Goal: Find specific page/section: Find specific page/section

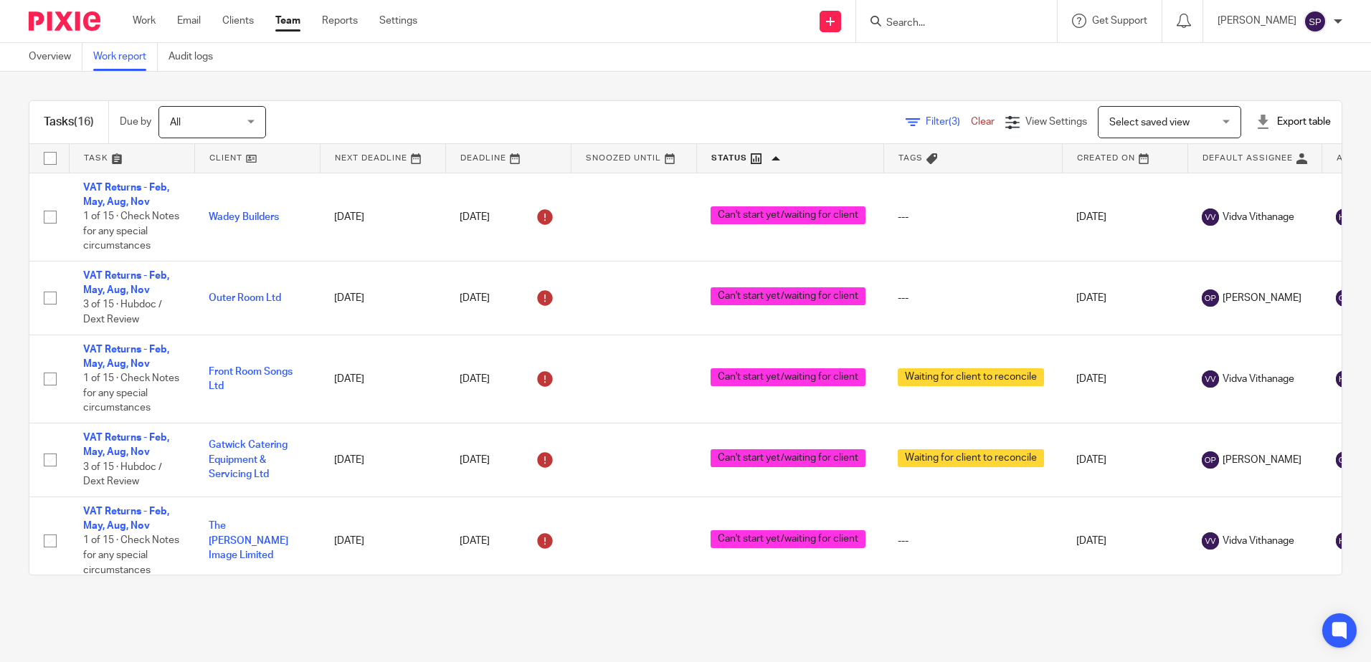
scroll to position [979, 0]
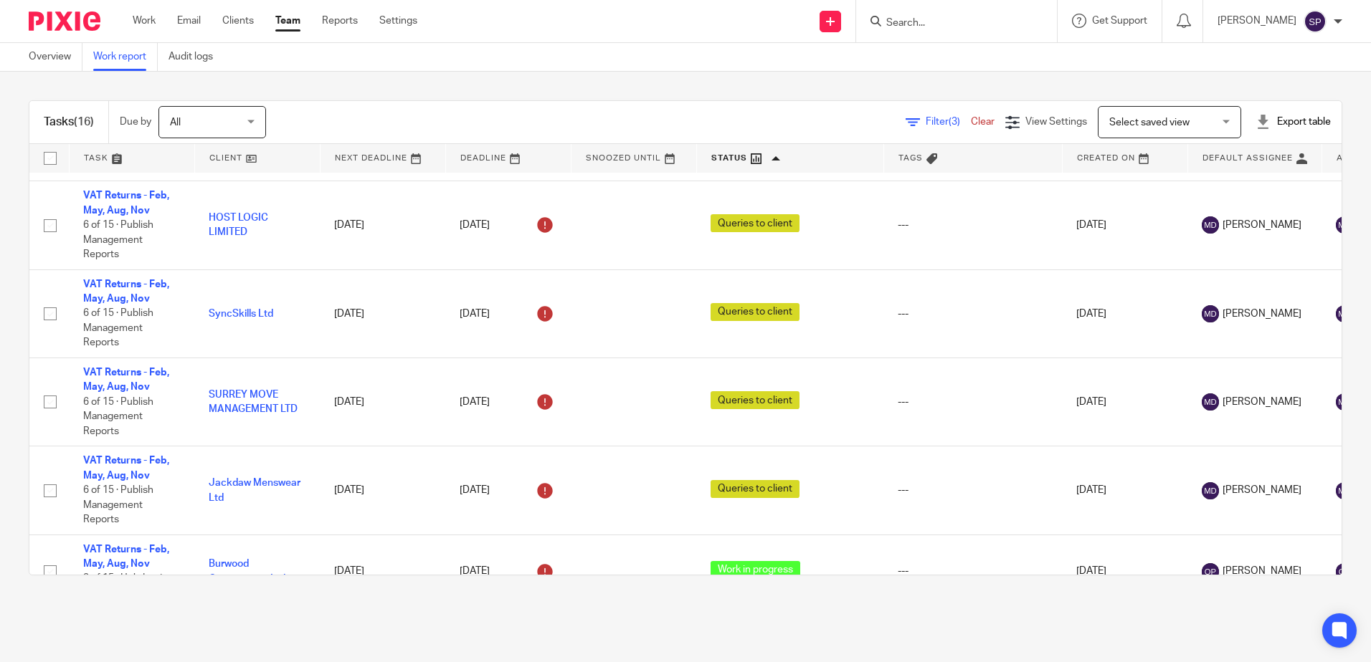
scroll to position [979, 0]
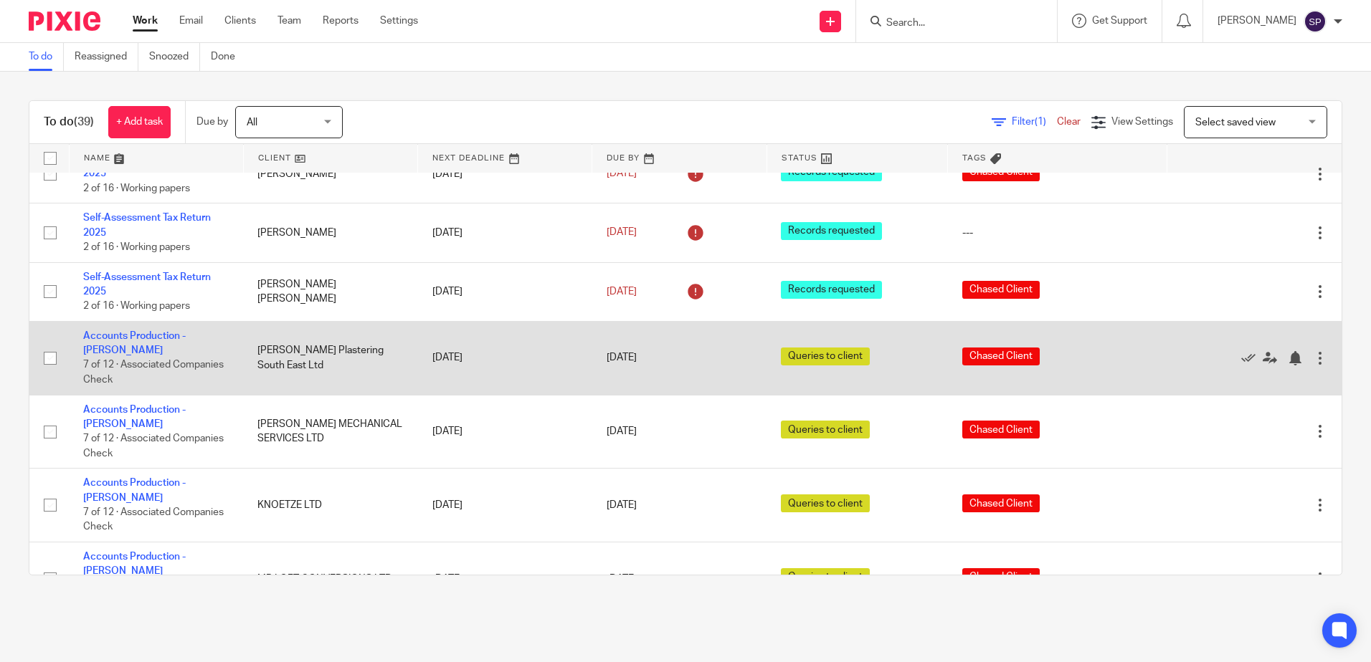
scroll to position [1577, 0]
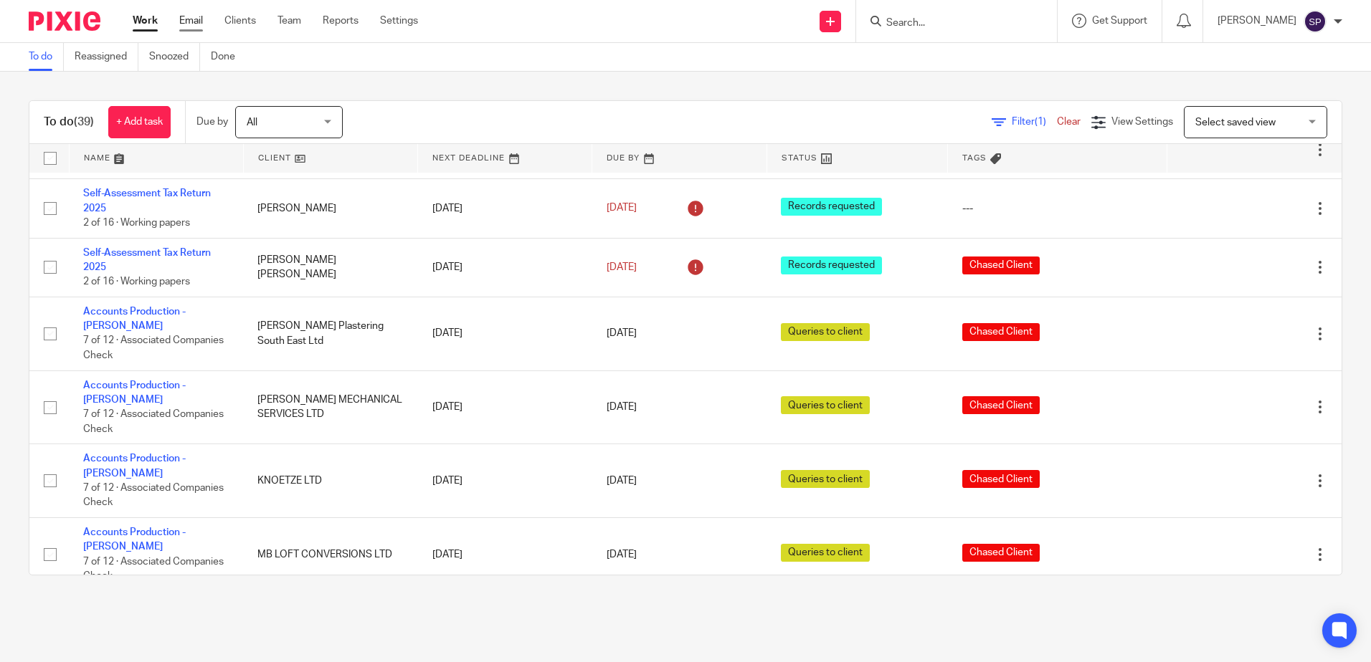
click at [187, 16] on link "Email" at bounding box center [191, 21] width 24 height 14
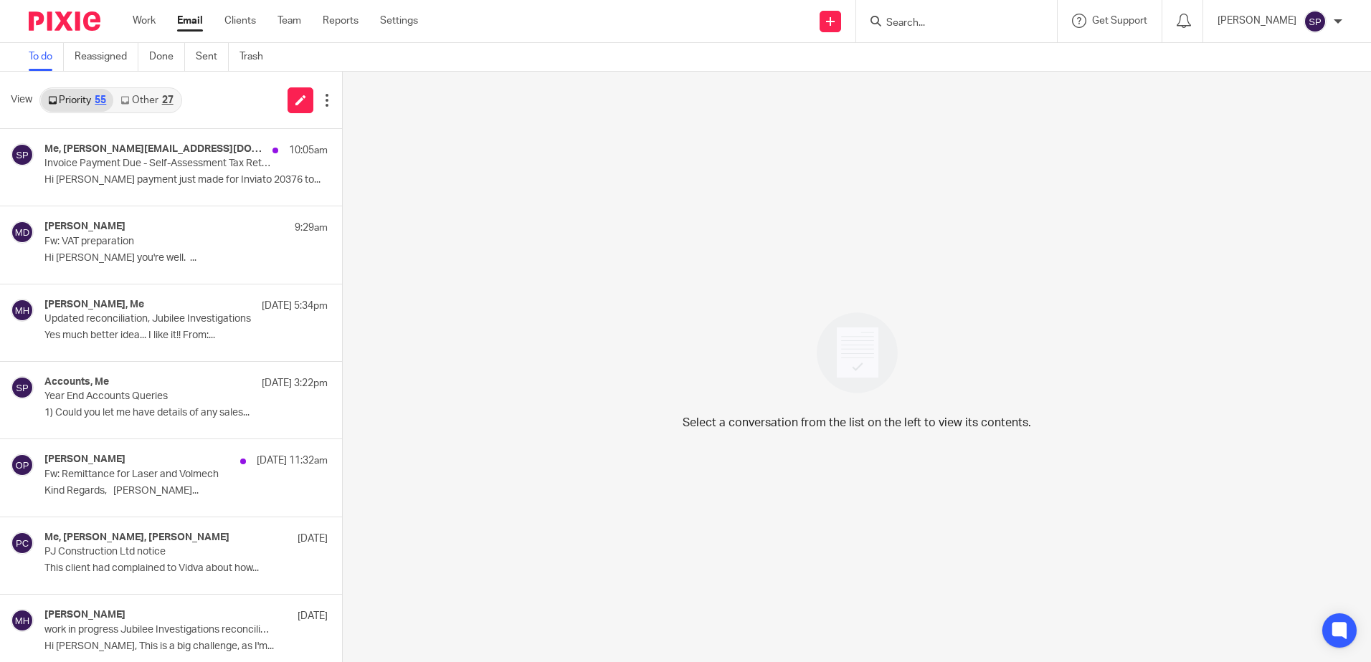
click at [141, 104] on link "Other 27" at bounding box center [146, 100] width 67 height 23
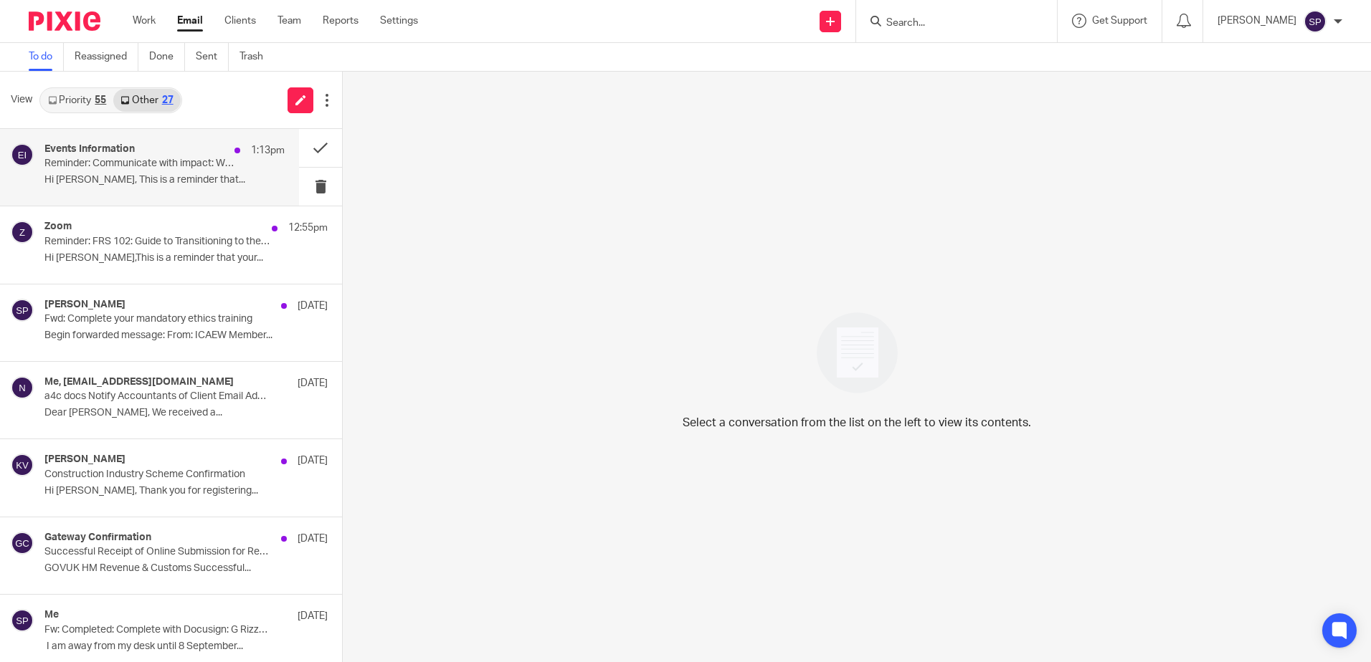
click at [191, 167] on p "Reminder: Communicate with impact: Who are you talking to? starts in 1 day" at bounding box center [140, 164] width 192 height 12
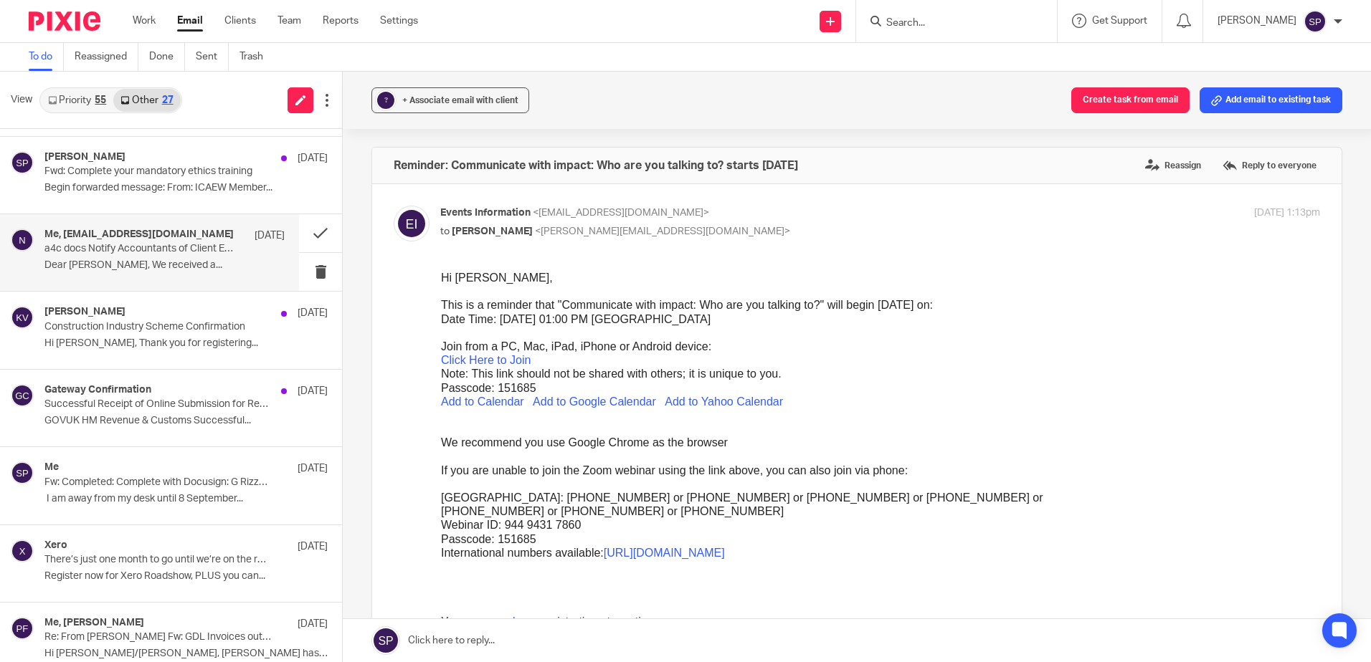
scroll to position [215, 0]
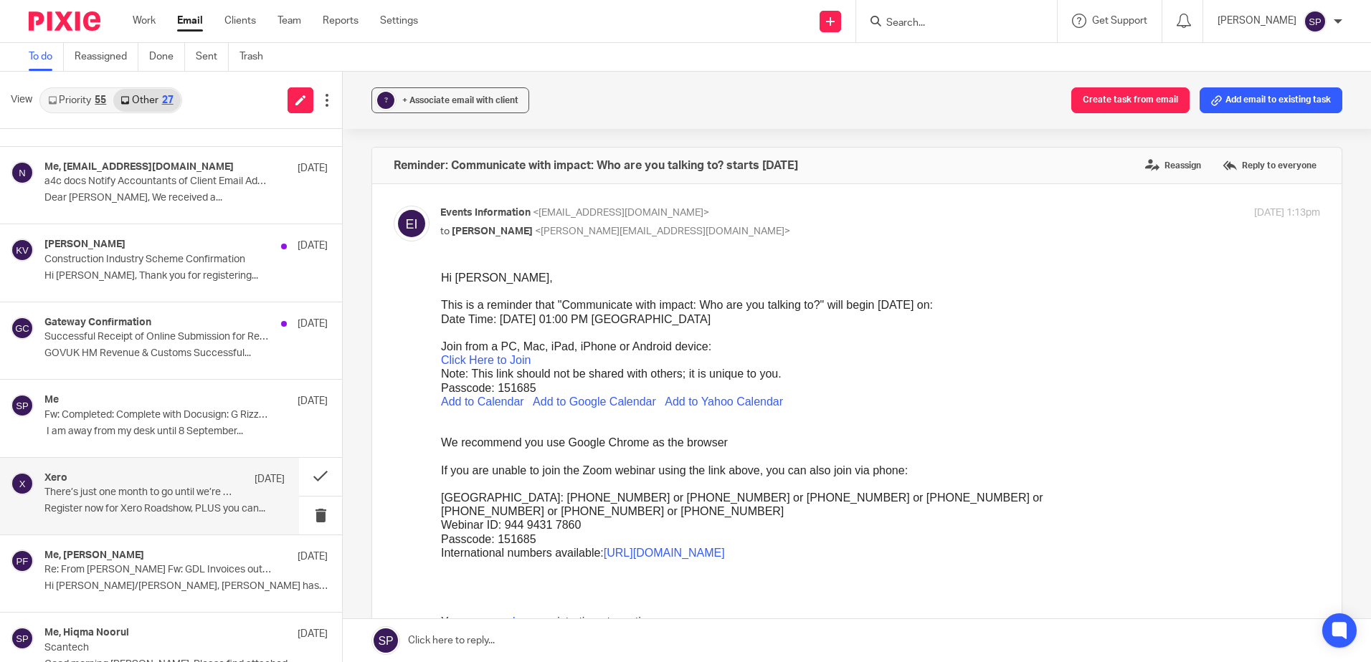
click at [150, 475] on div "Xero 3 Sep" at bounding box center [164, 479] width 240 height 14
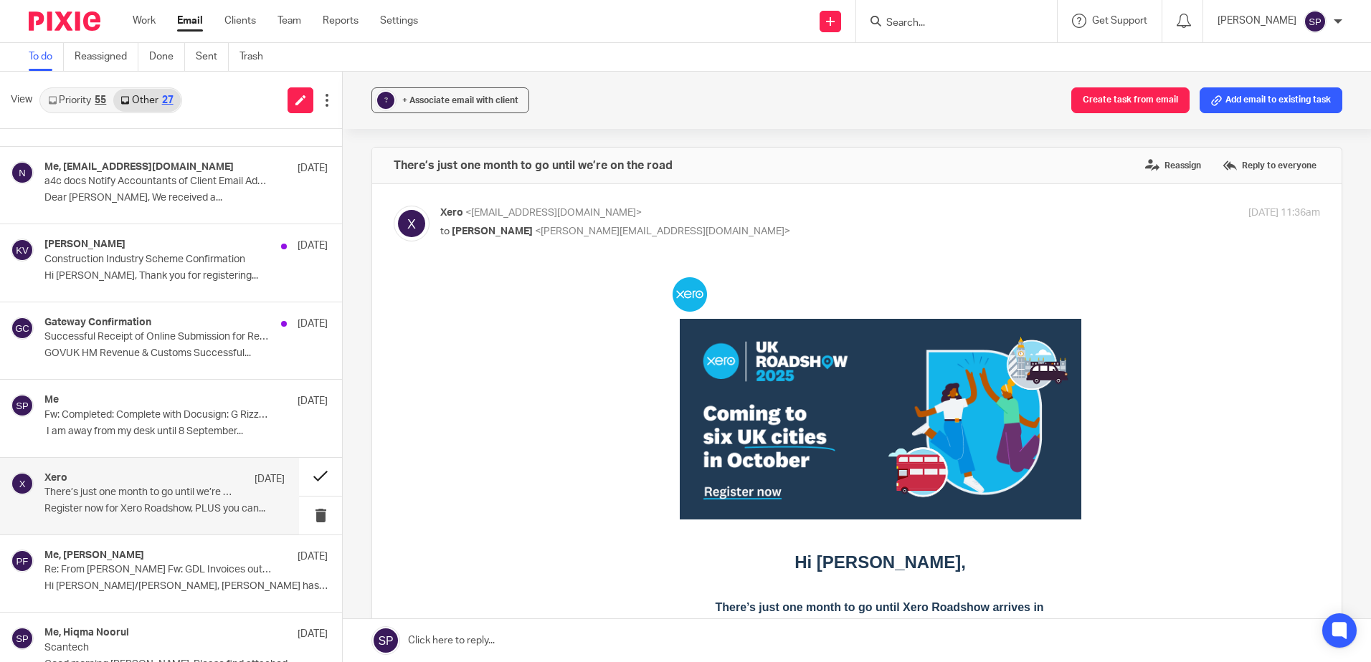
scroll to position [0, 0]
click at [301, 478] on button at bounding box center [320, 477] width 43 height 38
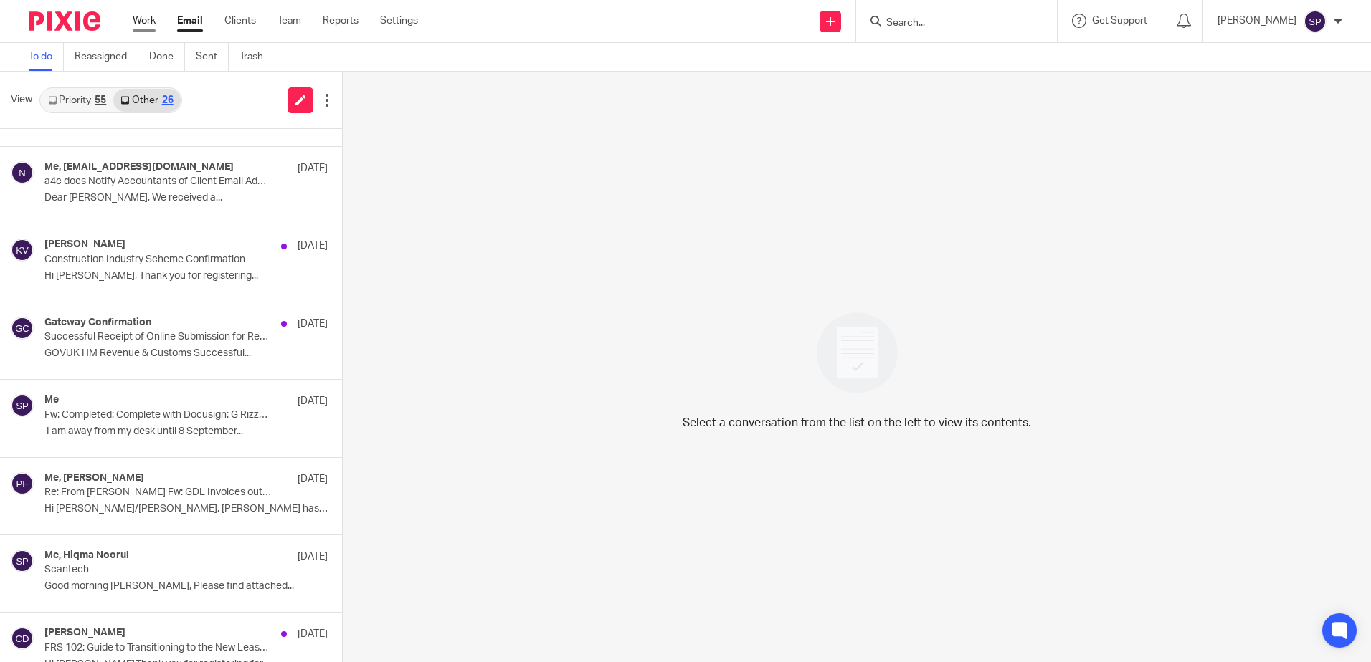
click at [150, 16] on link "Work" at bounding box center [144, 21] width 23 height 14
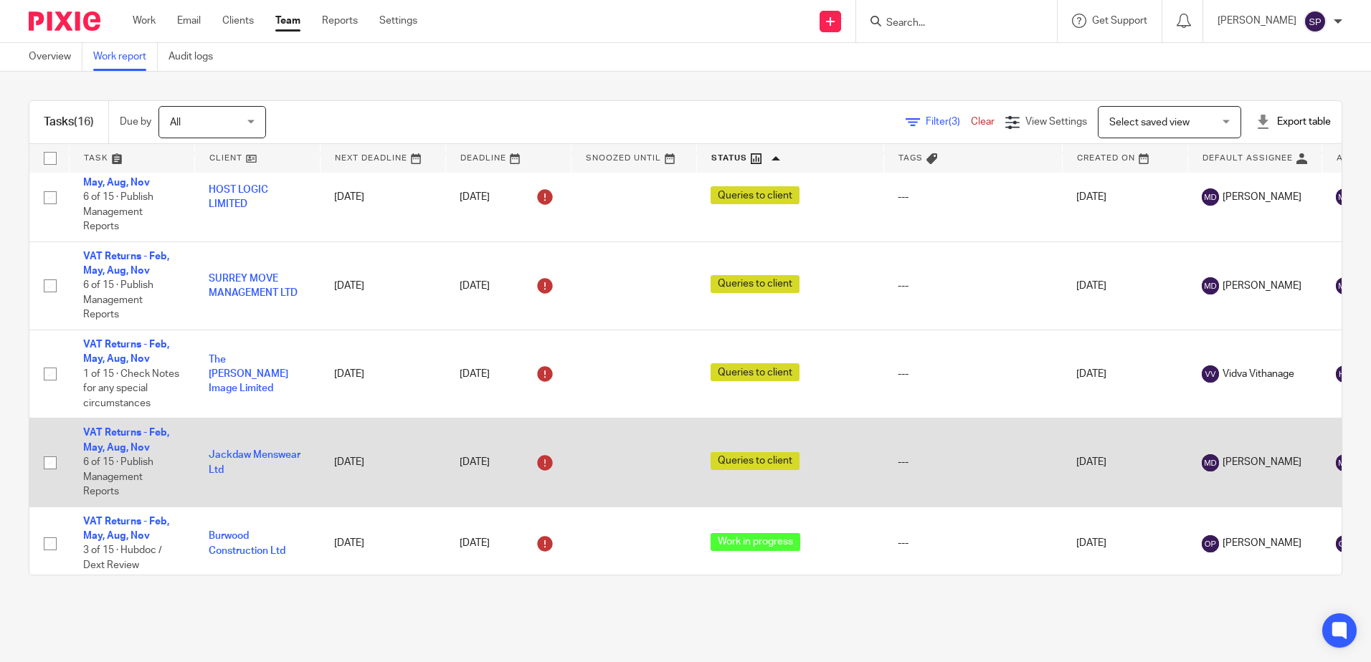
scroll to position [979, 0]
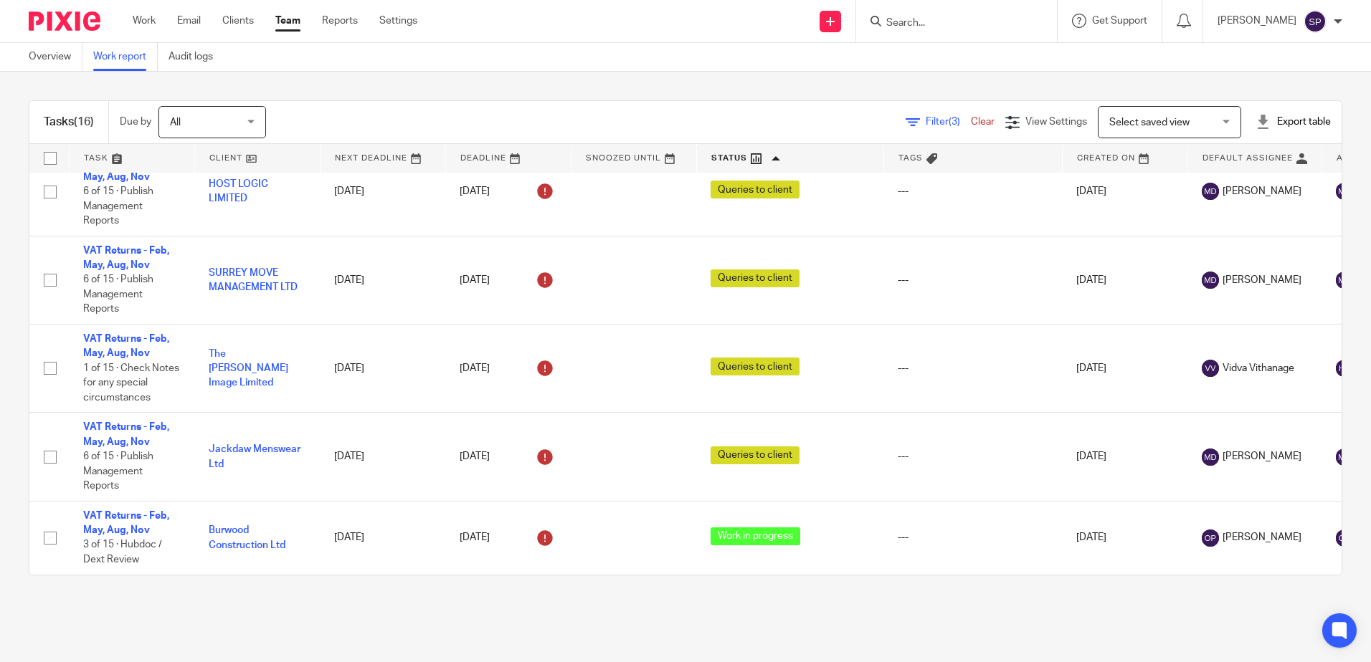
scroll to position [979, 0]
